Goal: Task Accomplishment & Management: Manage account settings

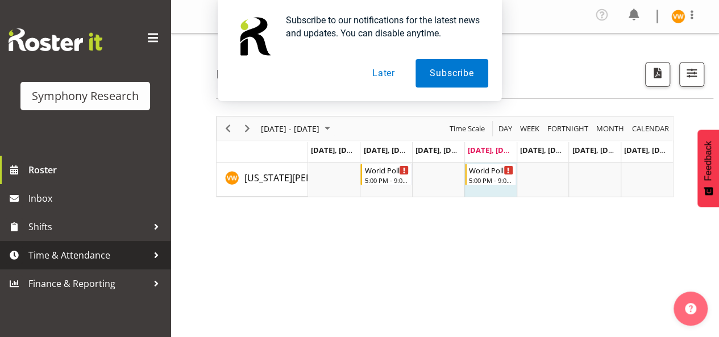
click at [120, 258] on span "Time & Attendance" at bounding box center [87, 255] width 119 height 17
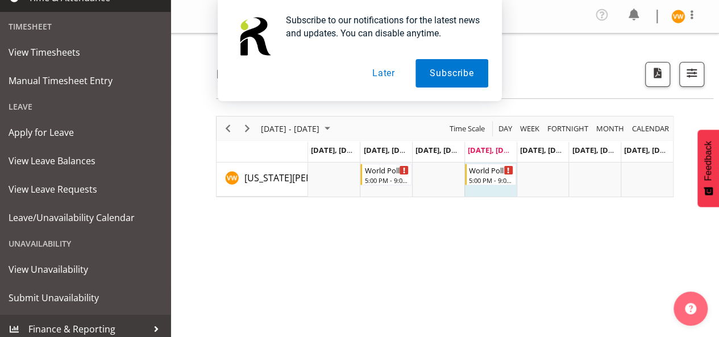
scroll to position [264, 0]
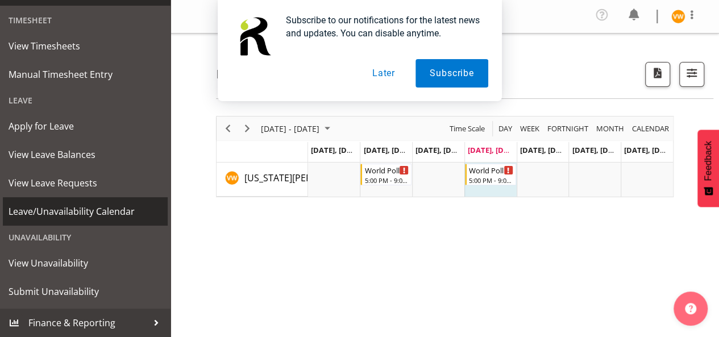
click at [111, 210] on span "Leave/Unavailability Calendar" at bounding box center [86, 211] width 154 height 17
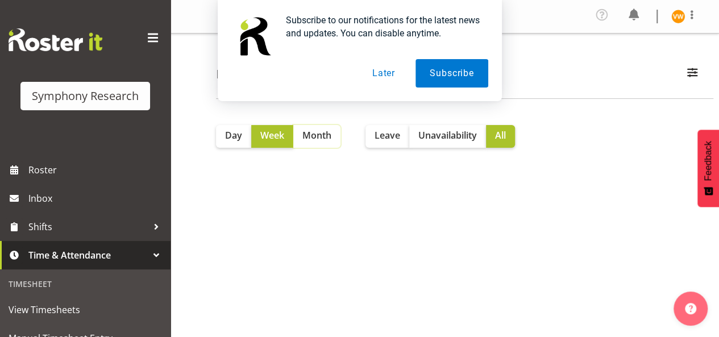
click at [314, 136] on span "Month" at bounding box center [317, 136] width 29 height 14
click at [503, 135] on span "All" at bounding box center [500, 136] width 11 height 14
click at [460, 135] on span "Unavailability" at bounding box center [447, 136] width 59 height 14
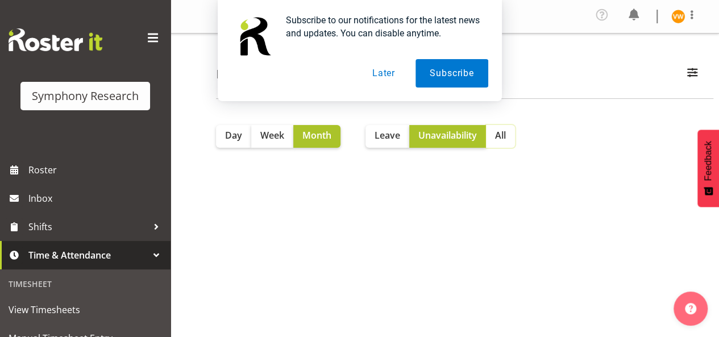
click at [506, 139] on span "All" at bounding box center [500, 136] width 11 height 14
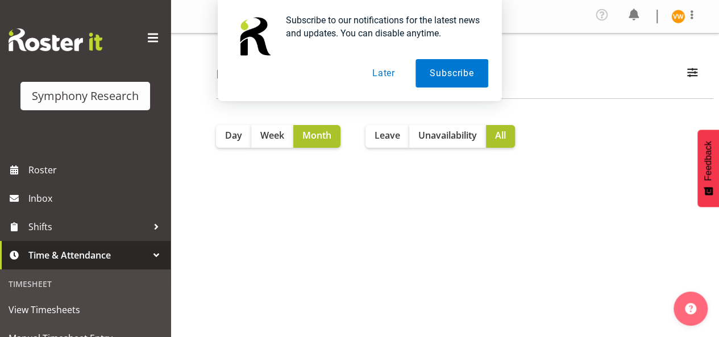
click at [385, 76] on button "Later" at bounding box center [383, 73] width 51 height 28
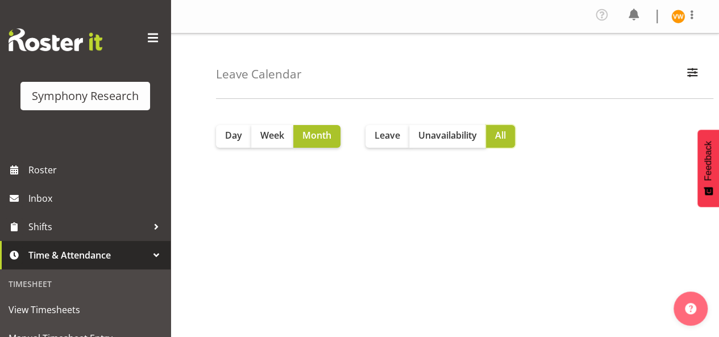
click at [505, 136] on span "All" at bounding box center [500, 136] width 11 height 14
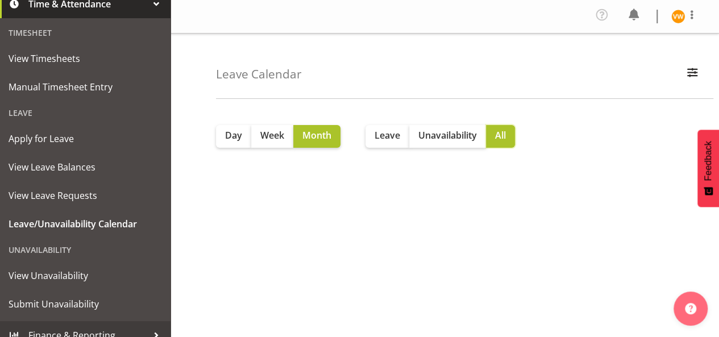
scroll to position [264, 0]
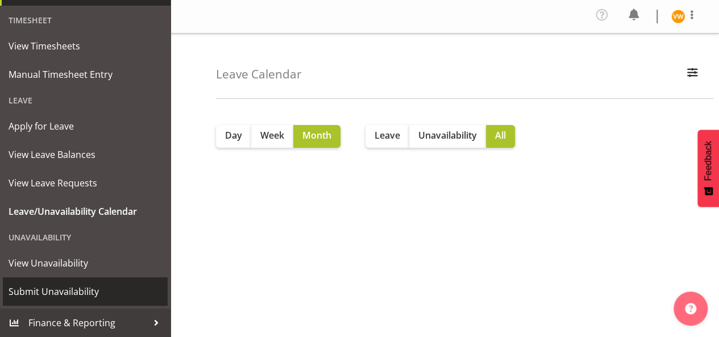
click at [72, 295] on span "Submit Unavailability" at bounding box center [86, 291] width 154 height 17
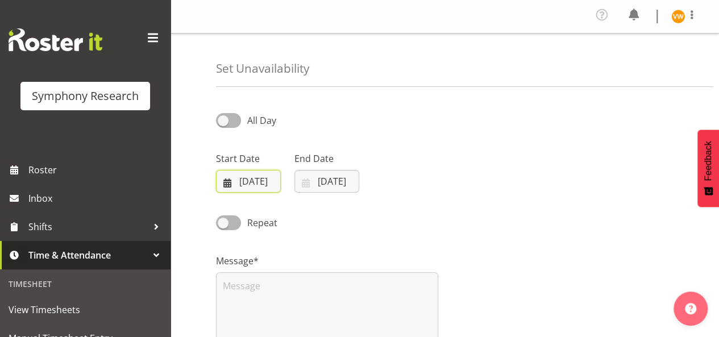
click at [271, 177] on input "[DATE]" at bounding box center [248, 181] width 65 height 23
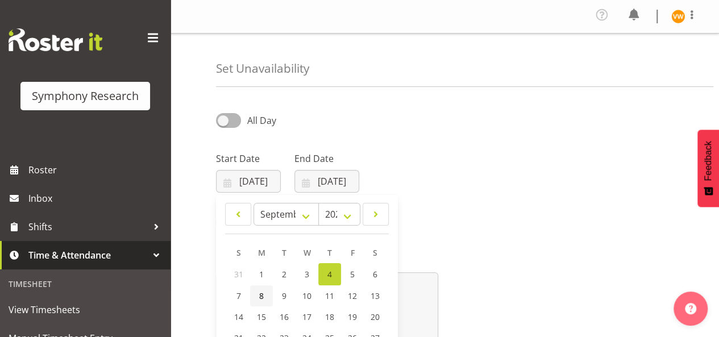
click at [261, 296] on span "8" at bounding box center [261, 296] width 5 height 11
type input "08/09/2025"
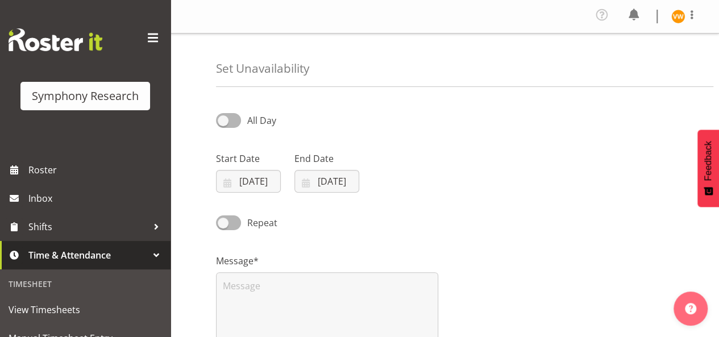
click at [447, 216] on div "Repeat" at bounding box center [444, 219] width 471 height 39
click at [434, 207] on div "Repeat" at bounding box center [444, 219] width 471 height 39
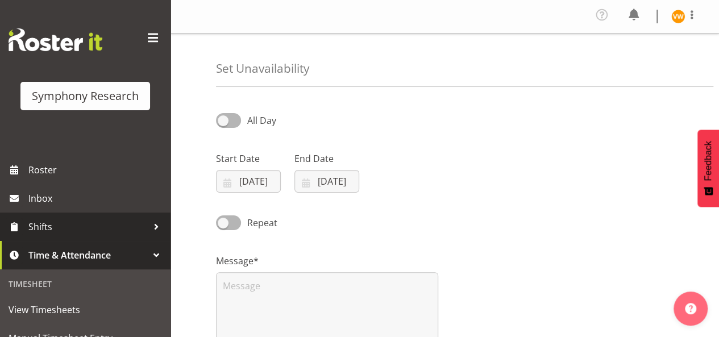
click at [101, 227] on span "Shifts" at bounding box center [87, 226] width 119 height 17
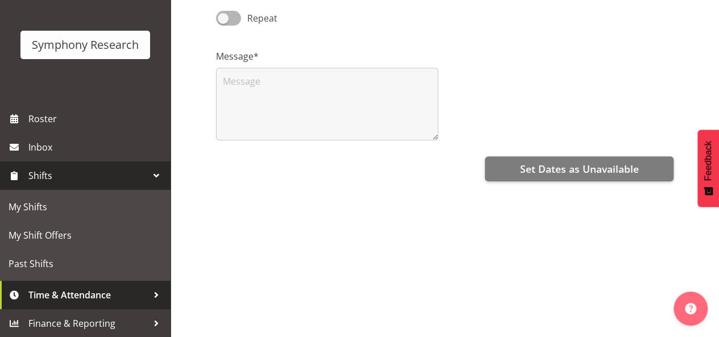
scroll to position [222, 0]
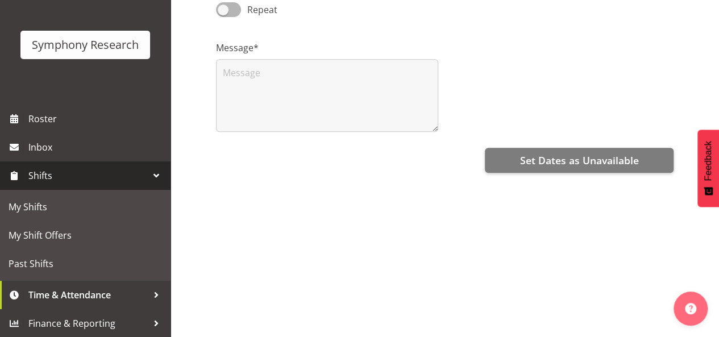
click at [334, 262] on div "All Day Start Date 08/09/2025 January February March April May June July August…" at bounding box center [467, 109] width 503 height 455
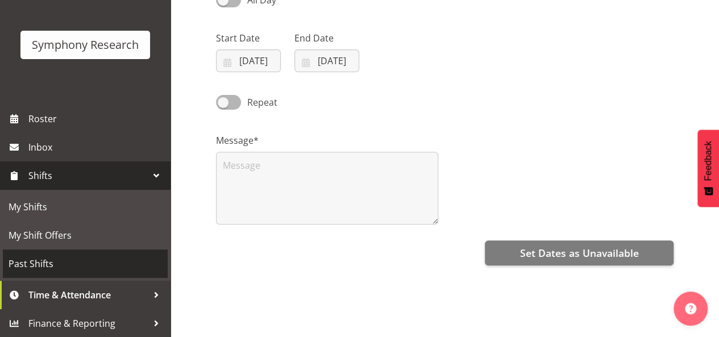
scroll to position [0, 0]
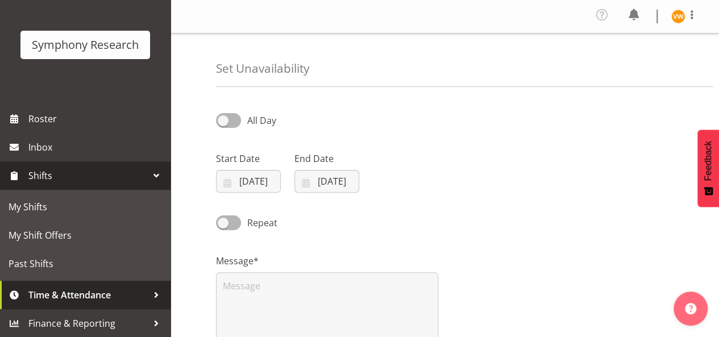
click at [131, 296] on span "Time & Attendance" at bounding box center [87, 295] width 119 height 17
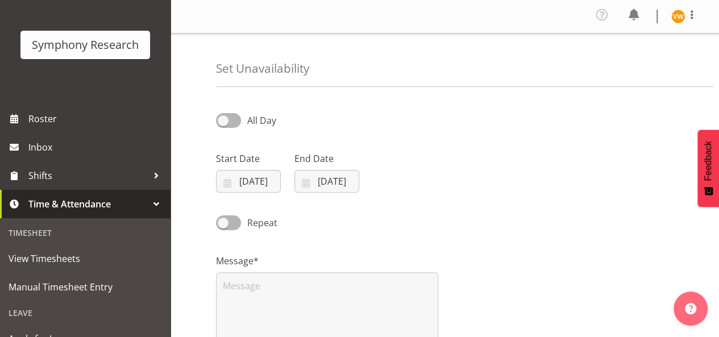
scroll to position [264, 0]
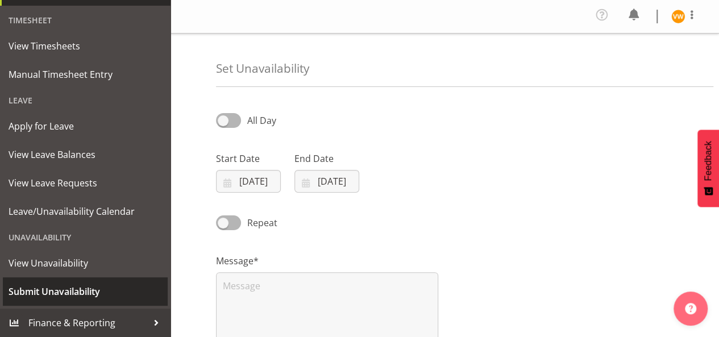
click at [96, 298] on span "Submit Unavailability" at bounding box center [86, 291] width 154 height 17
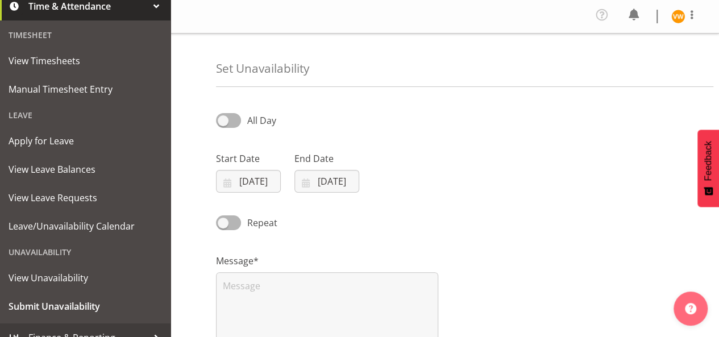
scroll to position [264, 0]
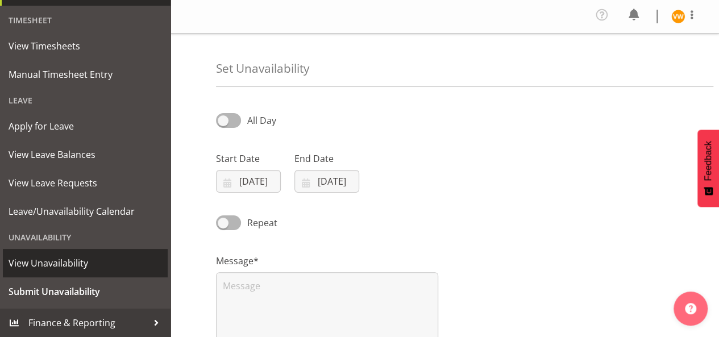
click at [60, 263] on span "View Unavailability" at bounding box center [86, 263] width 154 height 17
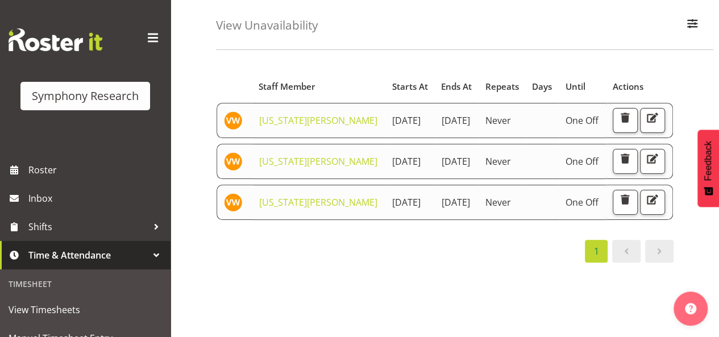
scroll to position [114, 0]
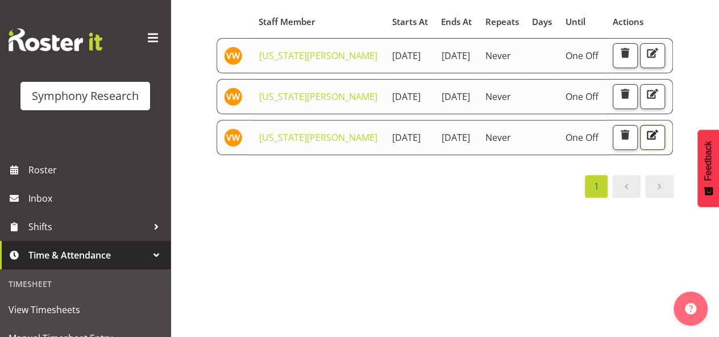
click at [645, 142] on span "button" at bounding box center [652, 134] width 15 height 15
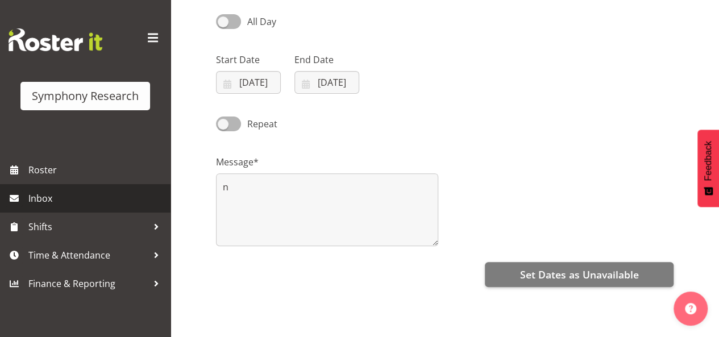
scroll to position [114, 0]
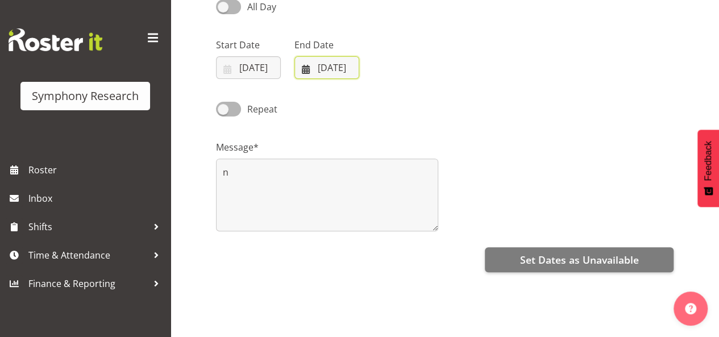
click at [301, 69] on input "14/09/2025" at bounding box center [327, 67] width 65 height 23
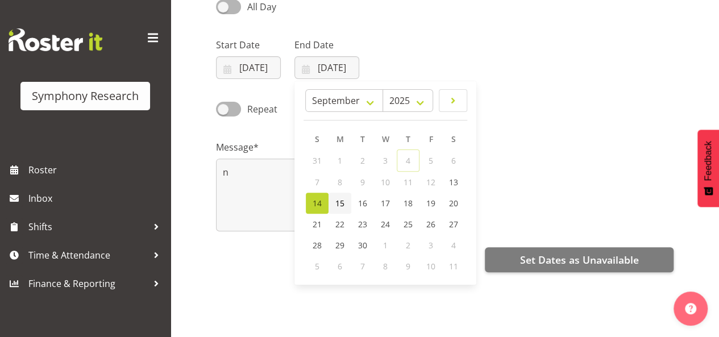
click at [342, 203] on span "15" at bounding box center [339, 203] width 9 height 11
type input "15/09/2025"
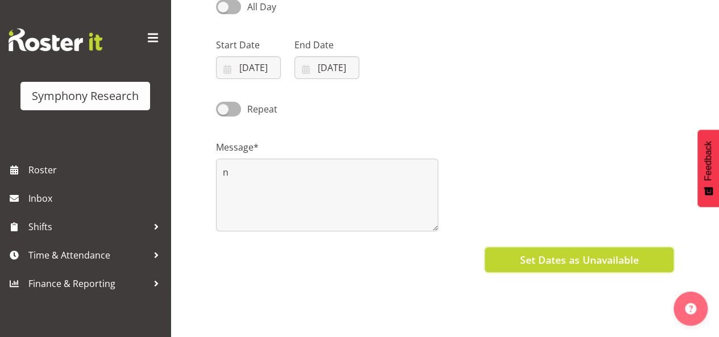
click at [581, 263] on span "Set Dates as Unavailable" at bounding box center [579, 259] width 119 height 15
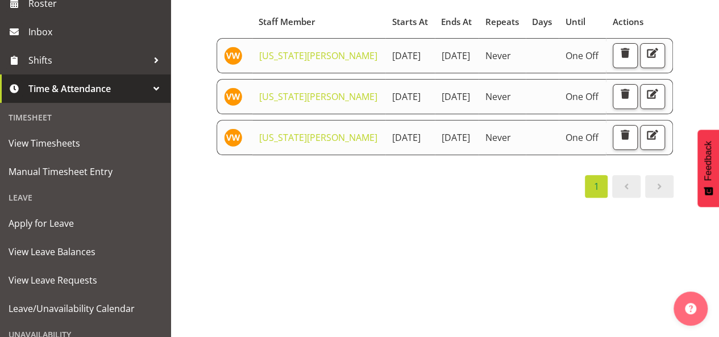
scroll to position [219, 0]
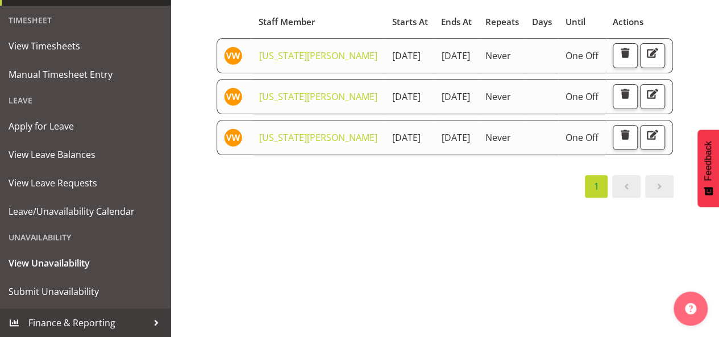
click at [161, 331] on link "Finance & Reporting" at bounding box center [85, 323] width 171 height 28
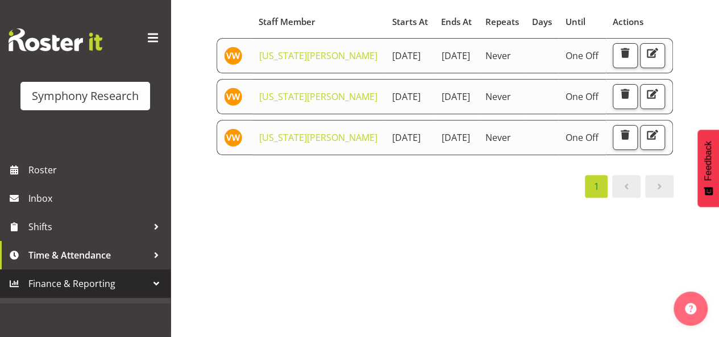
scroll to position [0, 0]
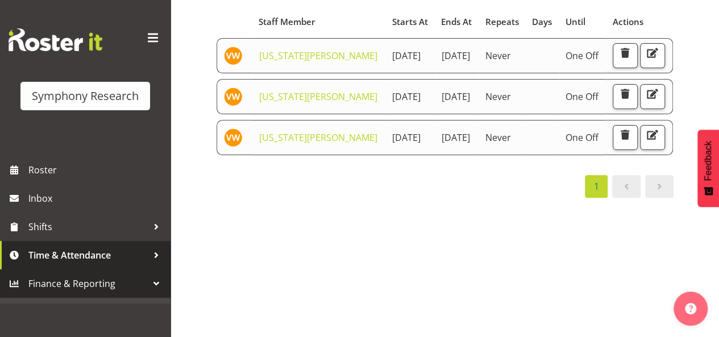
click at [134, 258] on span "Time & Attendance" at bounding box center [87, 255] width 119 height 17
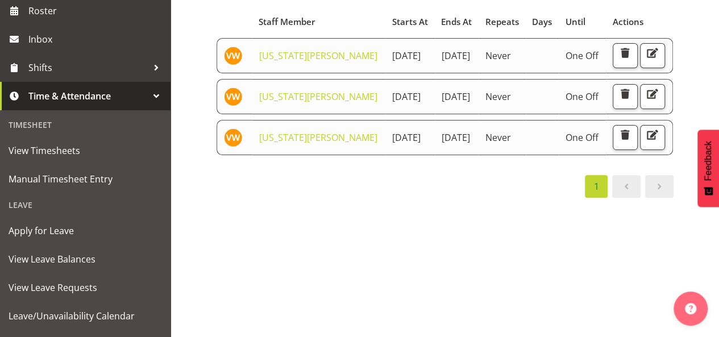
scroll to position [264, 0]
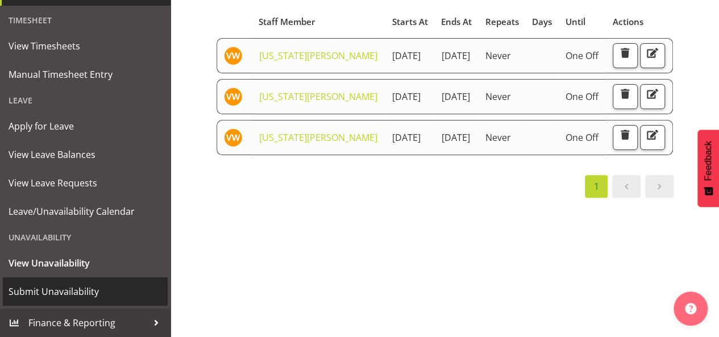
click at [55, 294] on span "Submit Unavailability" at bounding box center [86, 291] width 154 height 17
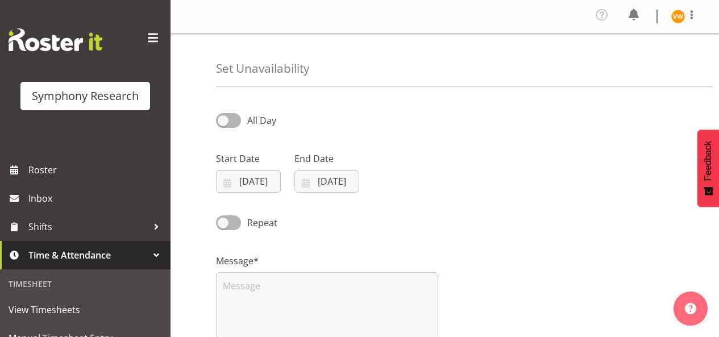
select select "8"
select select "2025"
click at [265, 180] on input "04/09/2025" at bounding box center [248, 181] width 65 height 23
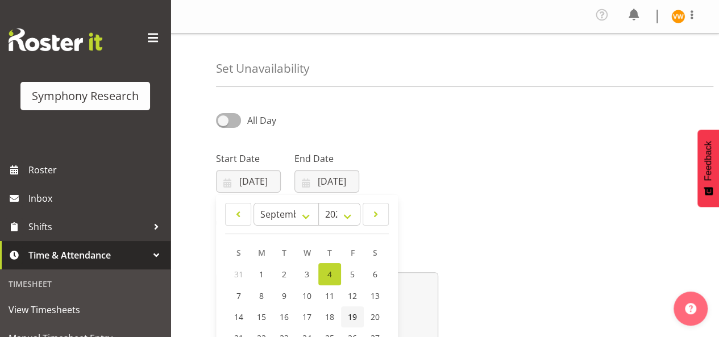
click at [354, 316] on span "19" at bounding box center [352, 317] width 9 height 11
type input "19/09/2025"
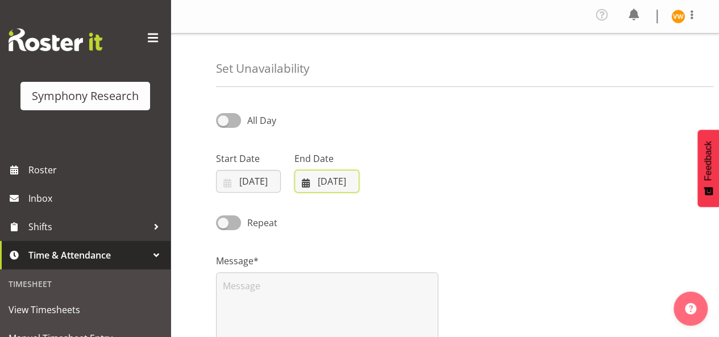
click at [334, 180] on input "04/09/2025" at bounding box center [327, 181] width 65 height 23
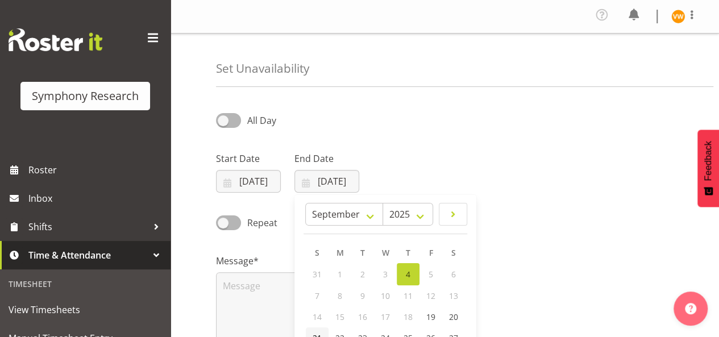
click at [316, 333] on span "21" at bounding box center [317, 338] width 9 height 11
type input "21/09/2025"
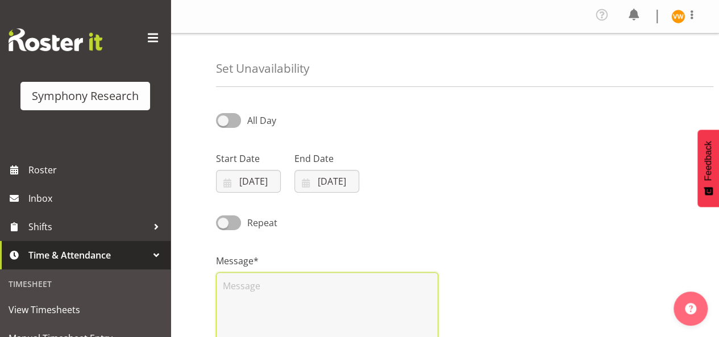
click at [245, 290] on textarea at bounding box center [327, 308] width 222 height 73
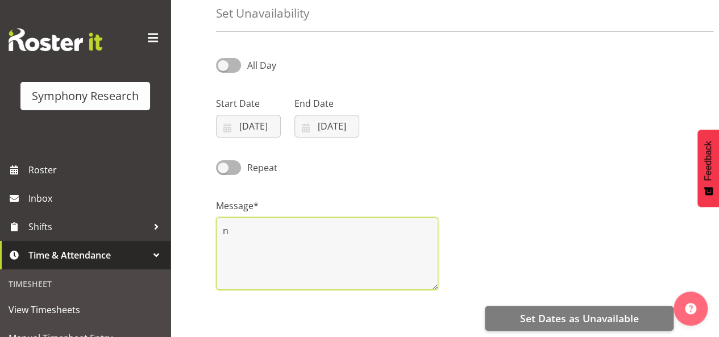
scroll to position [171, 0]
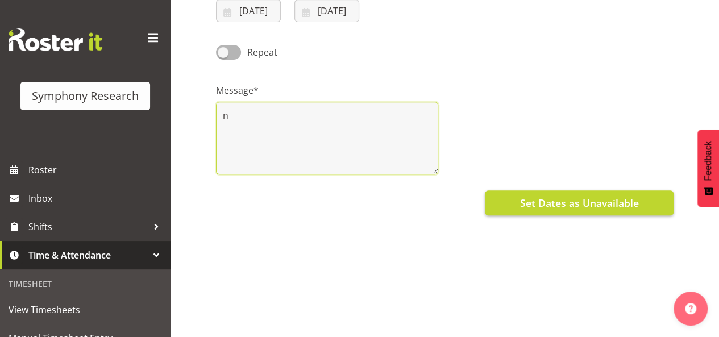
type textarea "n"
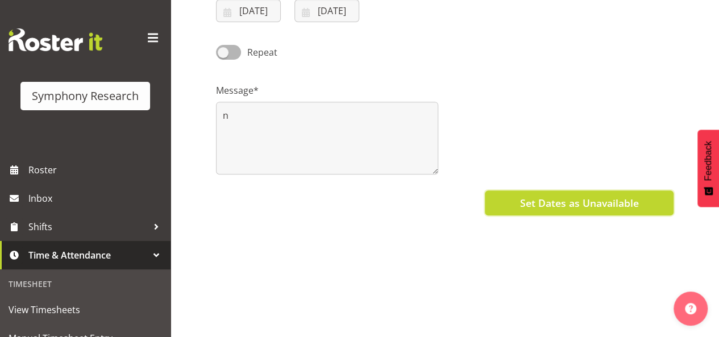
click at [587, 200] on span "Set Dates as Unavailable" at bounding box center [579, 203] width 119 height 15
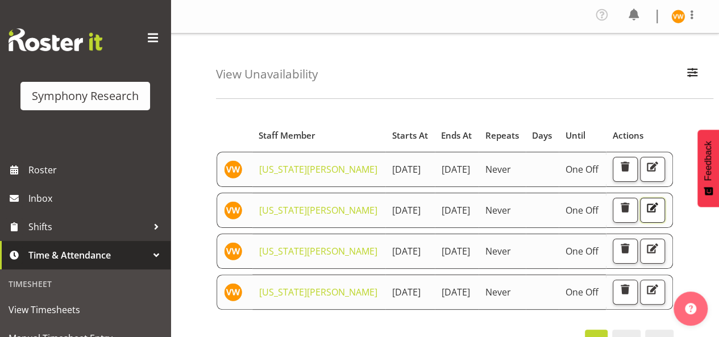
click at [645, 215] on span "button" at bounding box center [652, 207] width 15 height 15
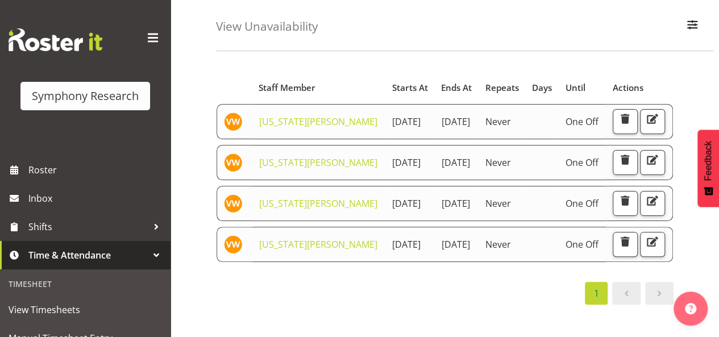
scroll to position [114, 0]
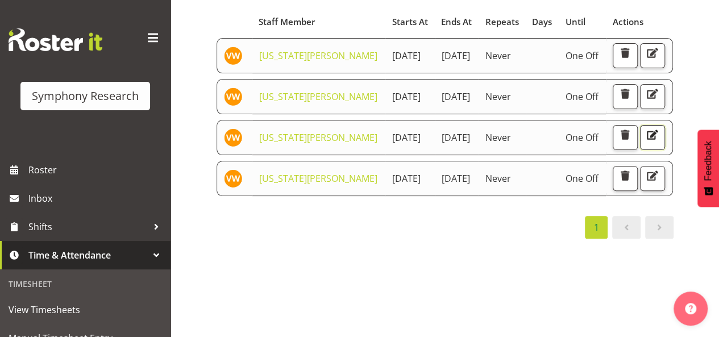
click at [650, 146] on span "button" at bounding box center [652, 136] width 4 height 19
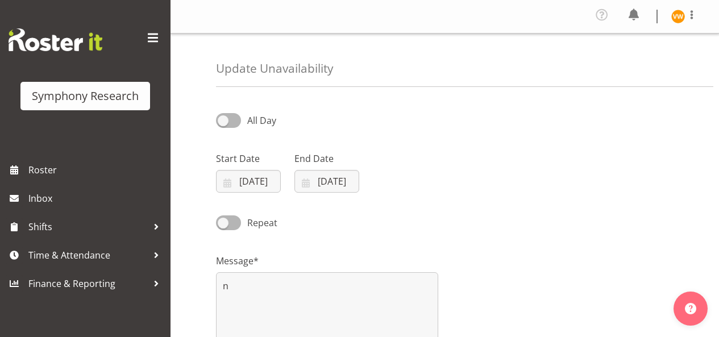
select select "8"
select select "2025"
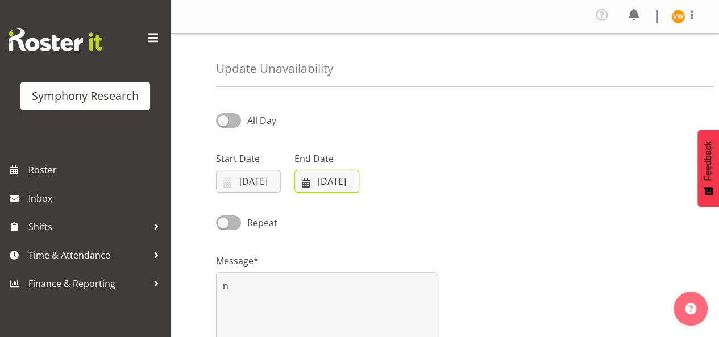
click at [338, 183] on input "[DATE]" at bounding box center [327, 181] width 65 height 23
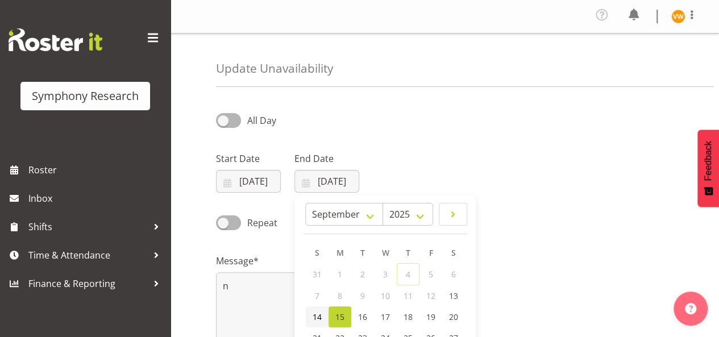
click at [313, 314] on span "14" at bounding box center [317, 317] width 9 height 11
type input "[DATE]"
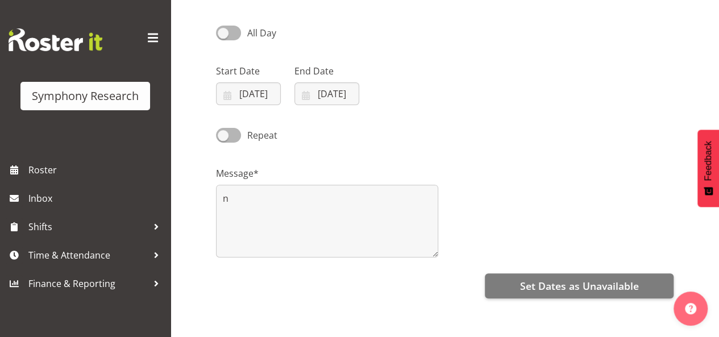
scroll to position [171, 0]
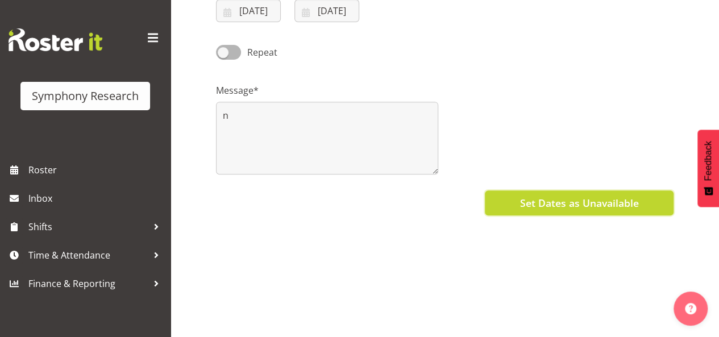
click at [610, 205] on span "Set Dates as Unavailable" at bounding box center [579, 203] width 119 height 15
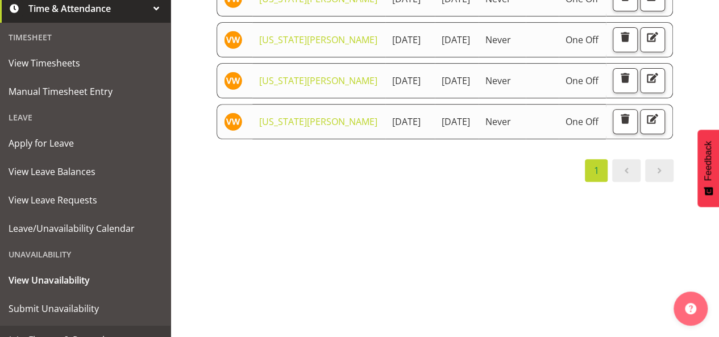
scroll to position [264, 0]
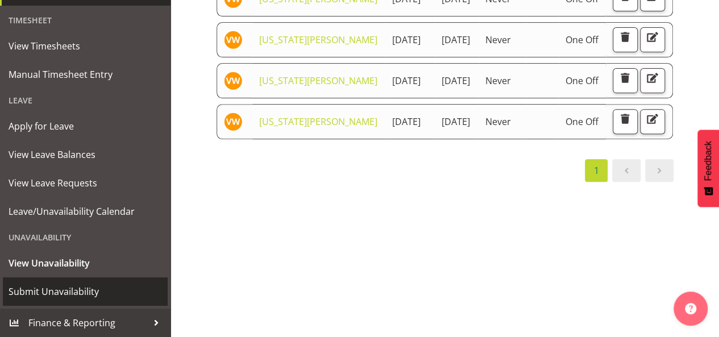
click at [73, 293] on span "Submit Unavailability" at bounding box center [86, 291] width 154 height 17
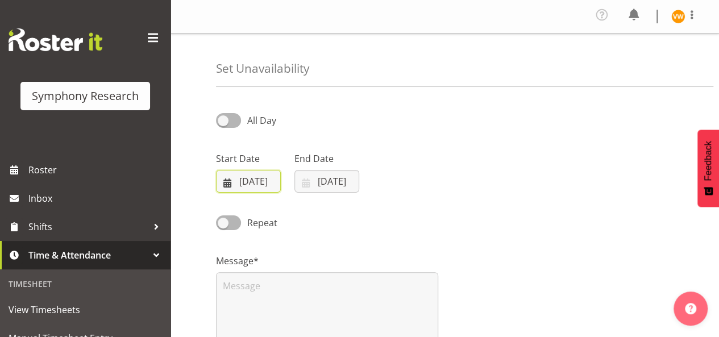
click at [231, 179] on input "[DATE]" at bounding box center [248, 181] width 65 height 23
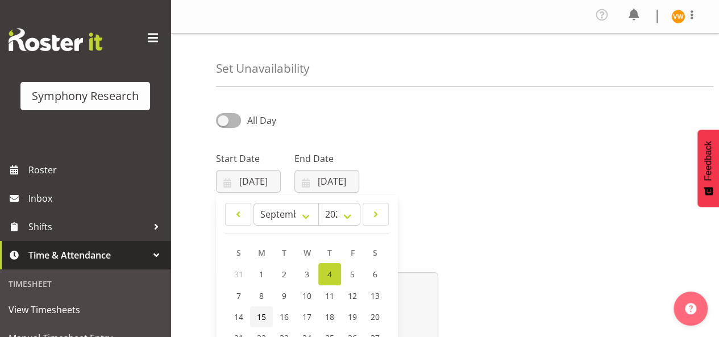
click at [262, 318] on span "15" at bounding box center [261, 317] width 9 height 11
type input "[DATE]"
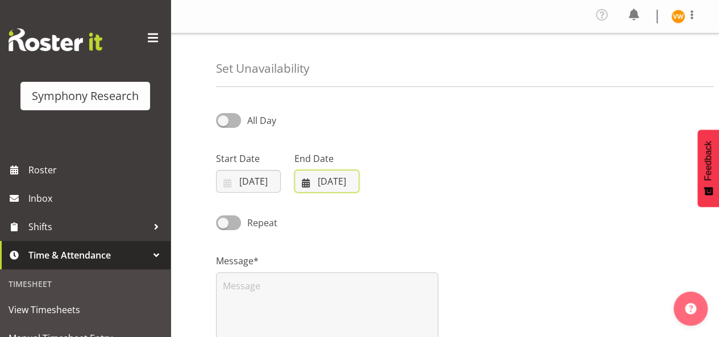
click at [322, 182] on input "[DATE]" at bounding box center [327, 181] width 65 height 23
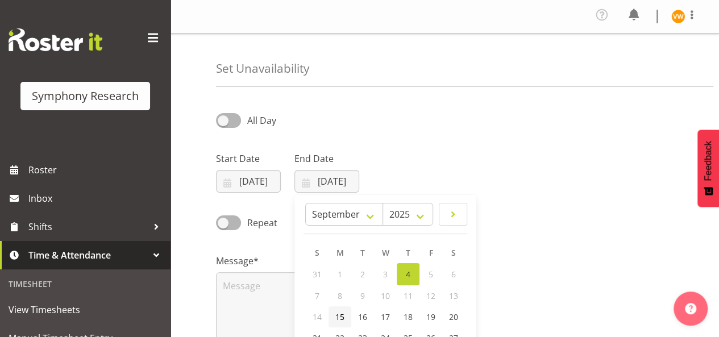
click at [343, 319] on span "15" at bounding box center [339, 317] width 9 height 11
type input "[DATE]"
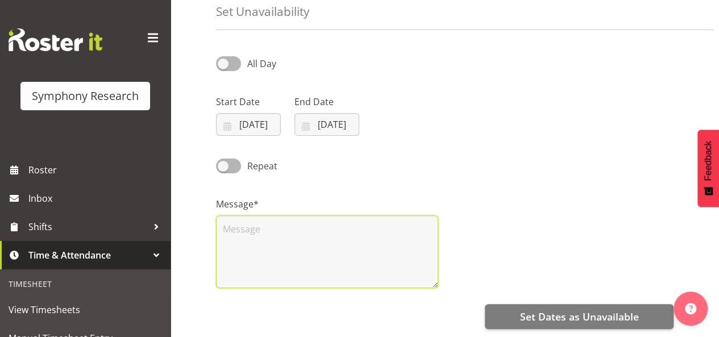
drag, startPoint x: 230, startPoint y: 230, endPoint x: 243, endPoint y: 227, distance: 13.5
click at [233, 230] on textarea at bounding box center [327, 252] width 222 height 73
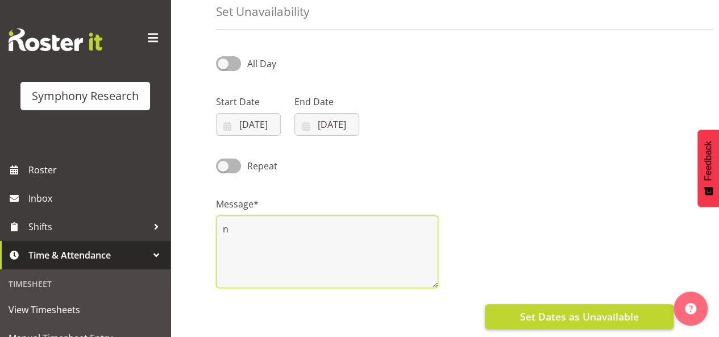
type textarea "n"
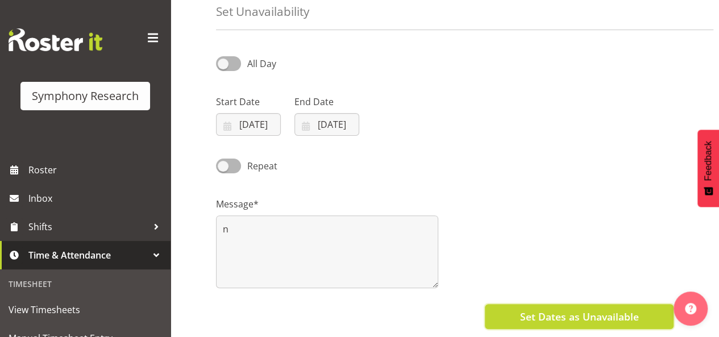
click at [615, 319] on span "Set Dates as Unavailable" at bounding box center [579, 316] width 119 height 15
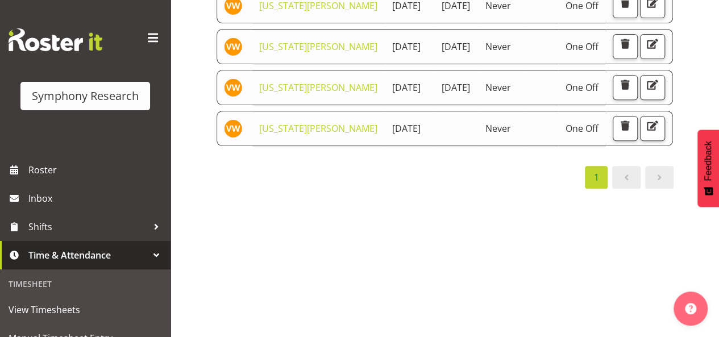
scroll to position [233, 0]
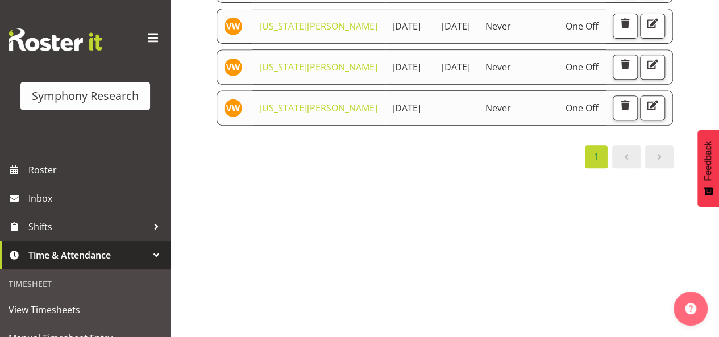
click at [279, 168] on div "1" at bounding box center [445, 157] width 458 height 23
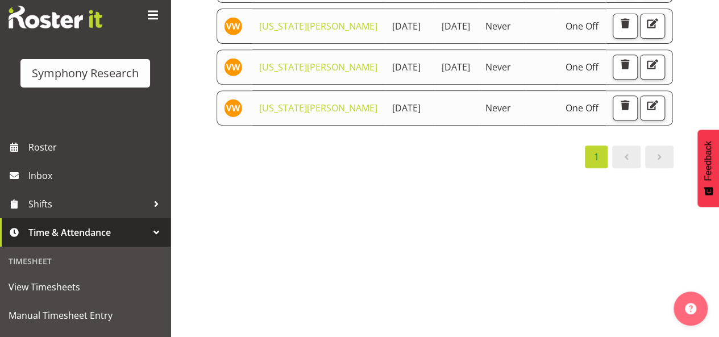
scroll to position [45, 0]
